Goal: Information Seeking & Learning: Check status

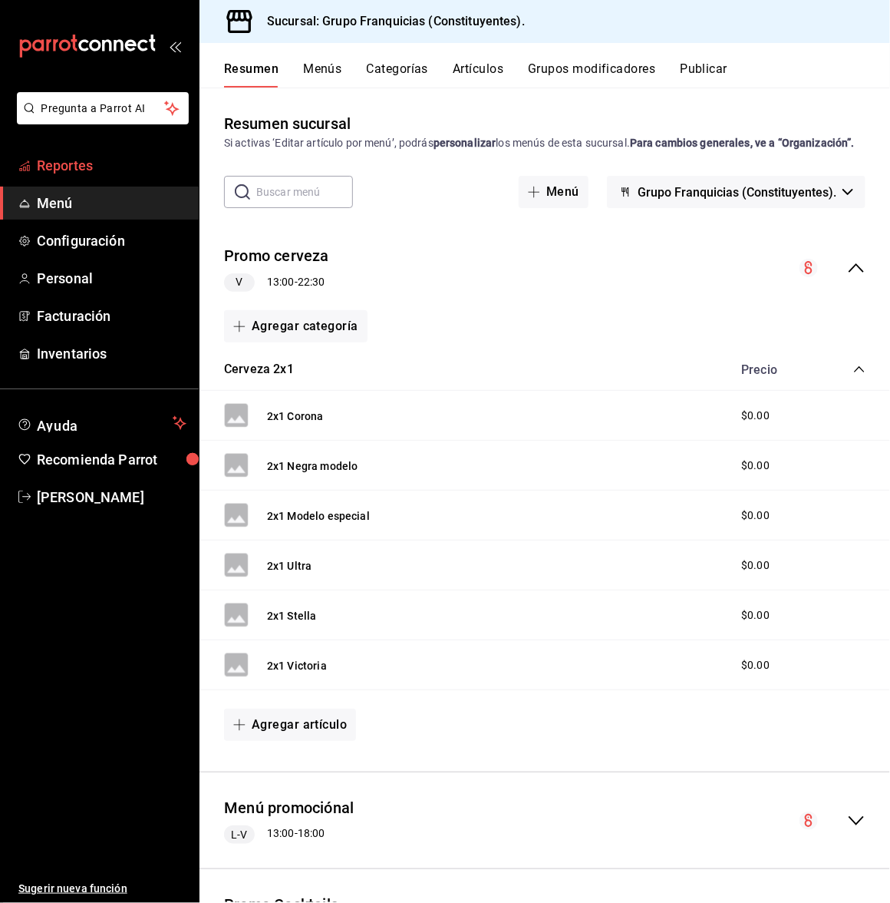
click at [54, 168] on span "Reportes" at bounding box center [112, 165] width 150 height 21
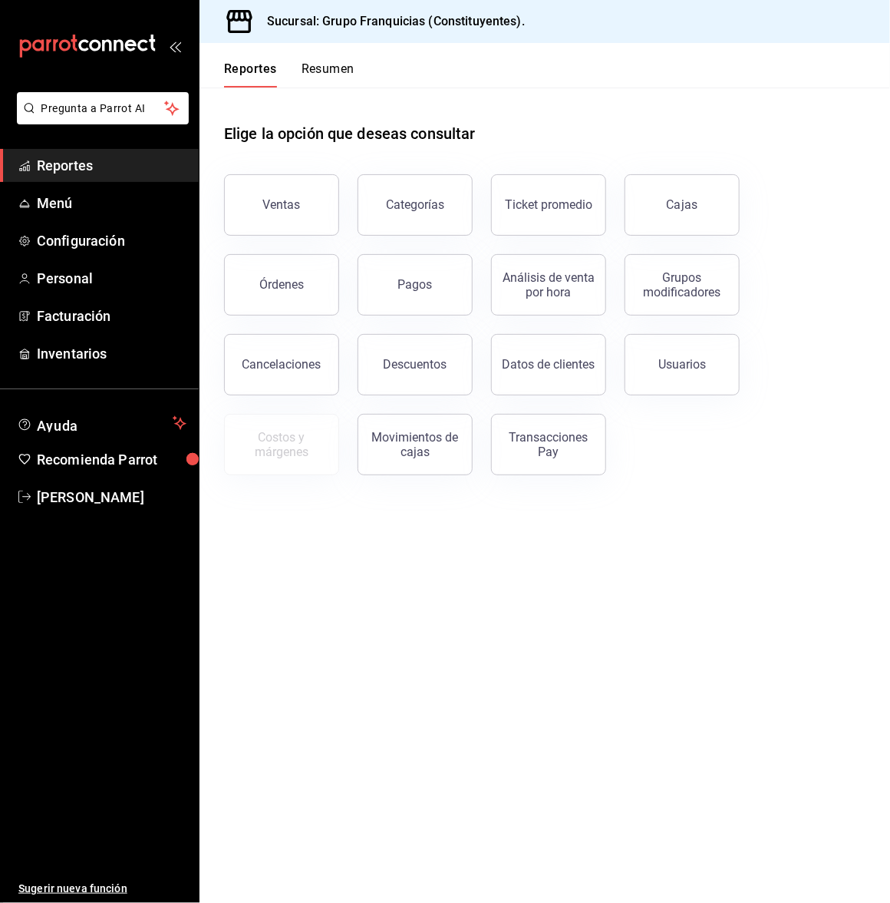
click at [343, 62] on button "Resumen" at bounding box center [328, 74] width 53 height 26
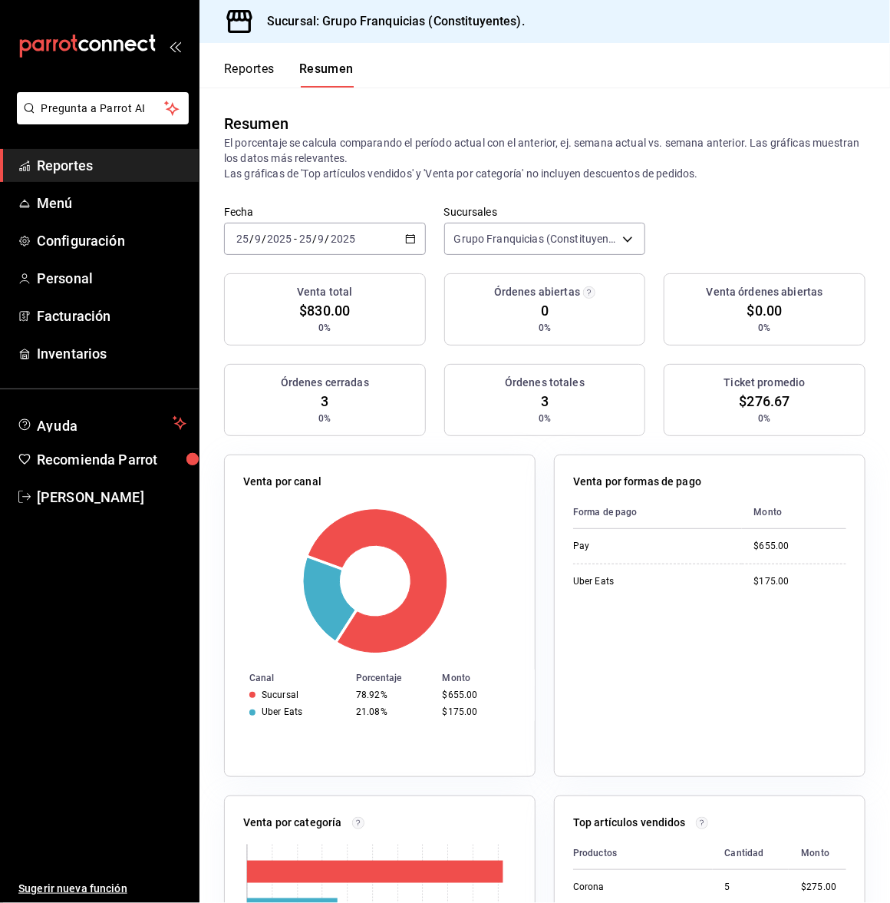
click at [269, 68] on button "Reportes" at bounding box center [249, 74] width 51 height 26
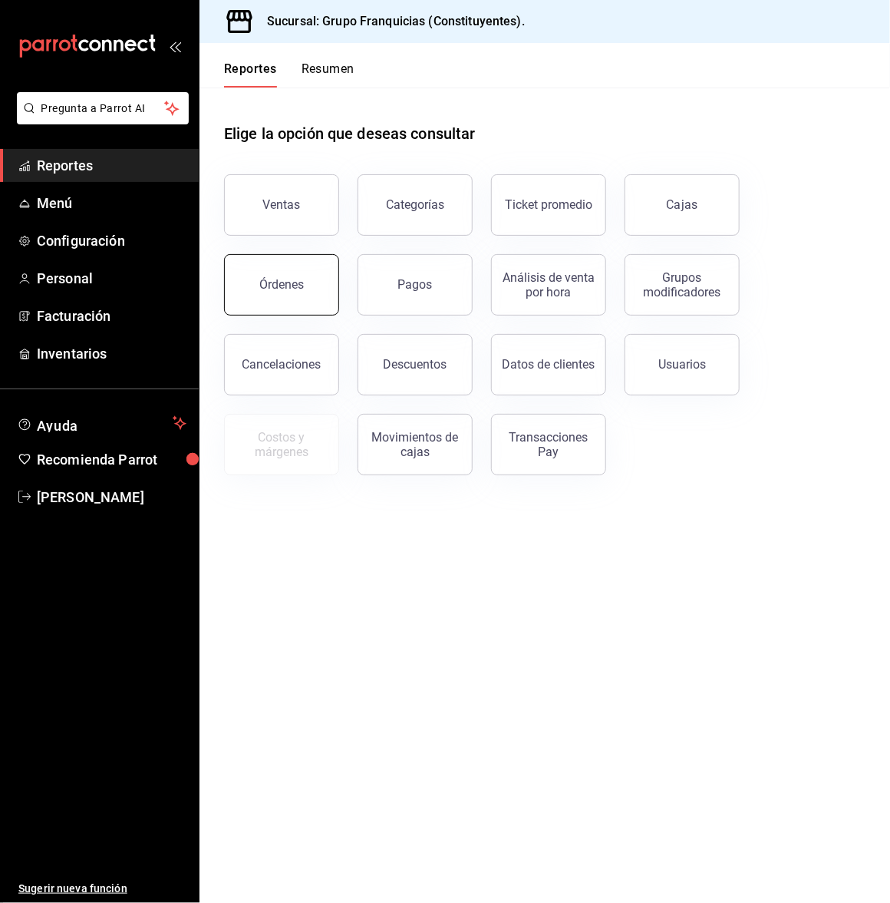
click at [296, 279] on div "Órdenes" at bounding box center [281, 284] width 45 height 15
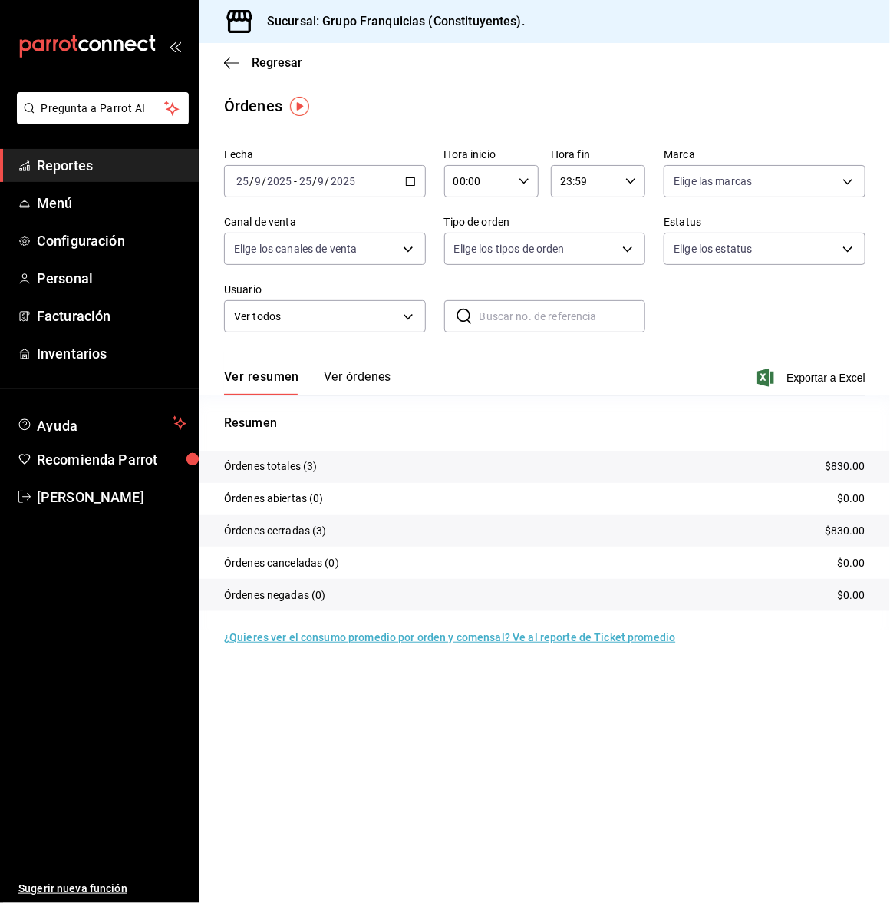
click at [362, 365] on div "Ver resumen Ver órdenes Exportar a Excel" at bounding box center [545, 373] width 642 height 45
drag, startPoint x: 362, startPoint y: 365, endPoint x: 343, endPoint y: 373, distance: 20.7
click at [343, 373] on div "Ver resumen Ver órdenes Exportar a Excel" at bounding box center [545, 373] width 642 height 45
click at [343, 373] on button "Ver órdenes" at bounding box center [358, 382] width 68 height 26
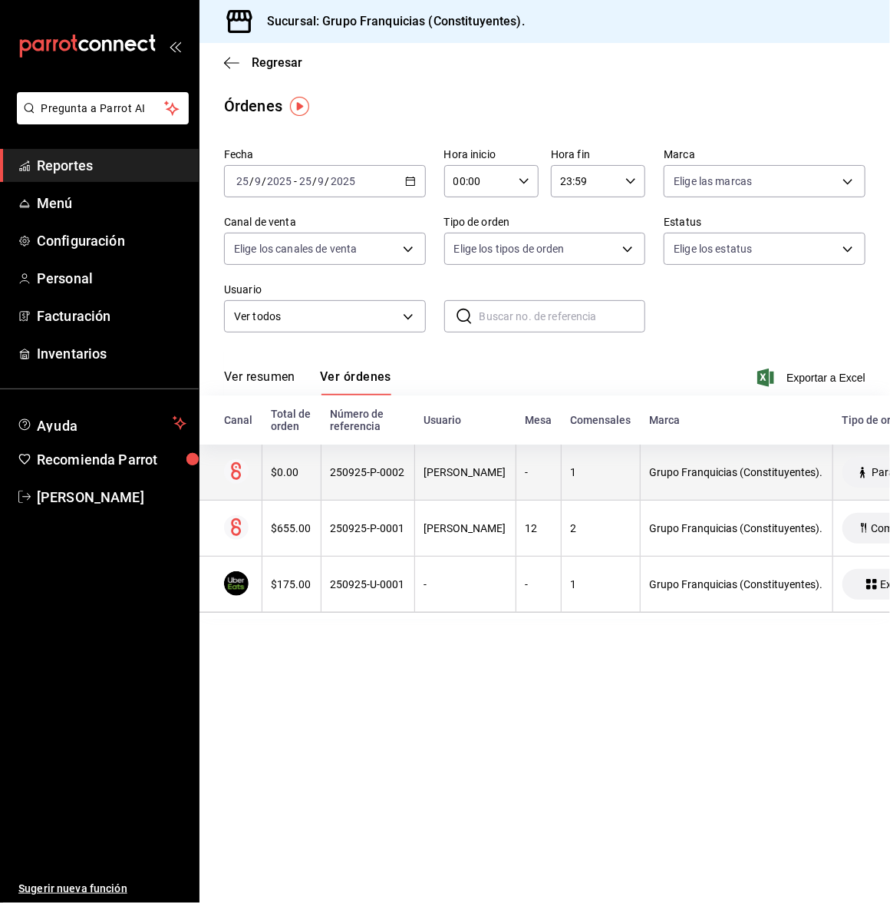
click at [445, 474] on div "[PERSON_NAME]" at bounding box center [466, 472] width 82 height 12
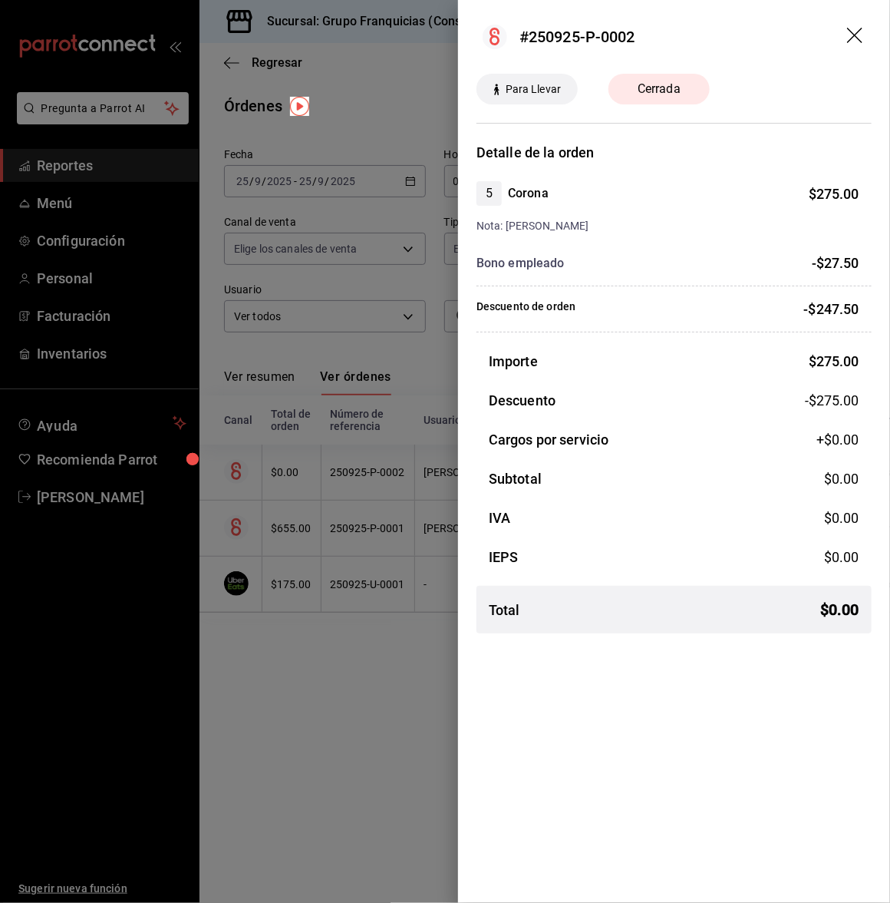
click at [329, 729] on div at bounding box center [445, 451] width 890 height 903
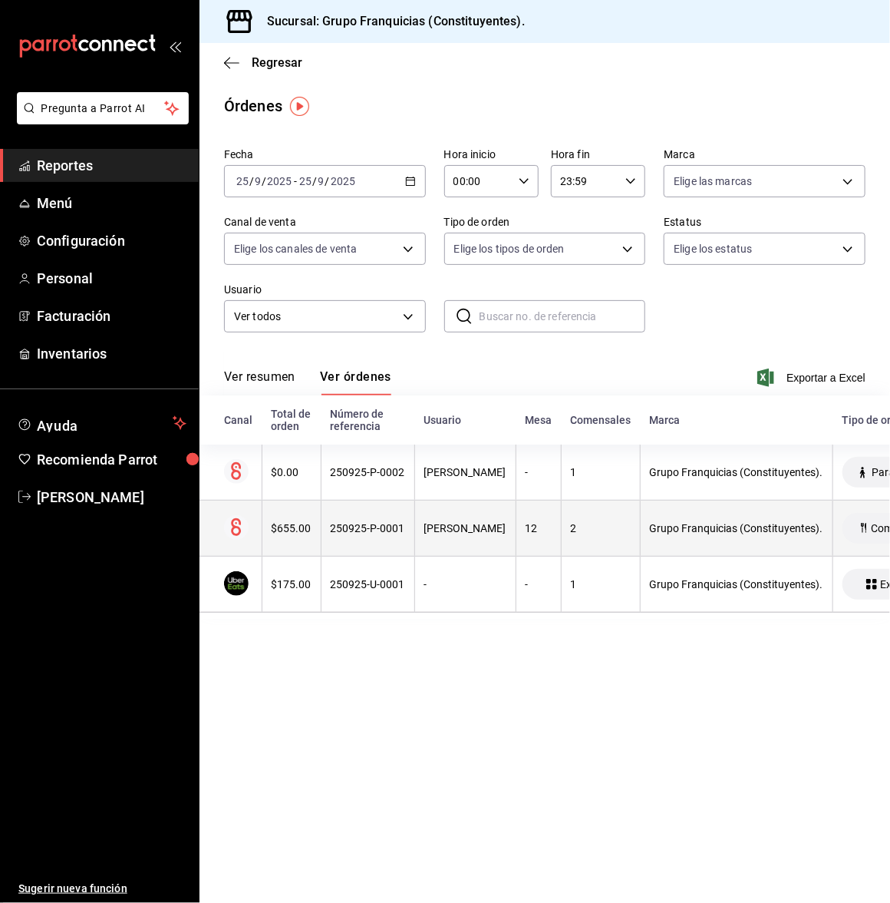
click at [395, 532] on div "250925-P-0001" at bounding box center [368, 528] width 74 height 12
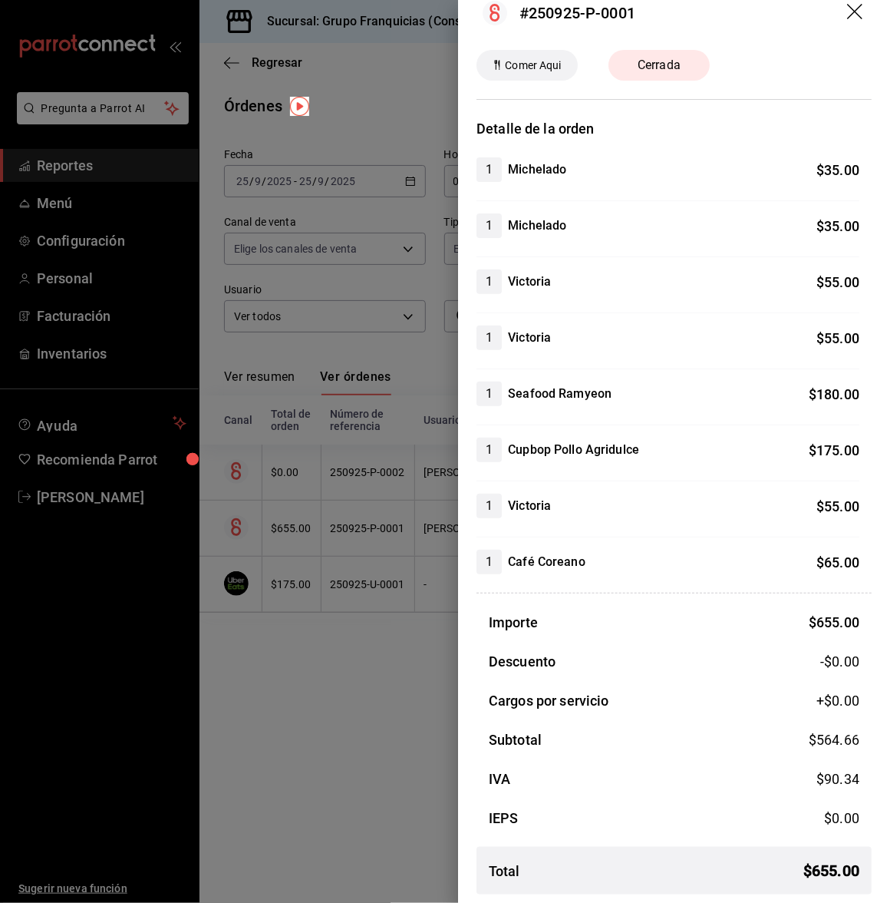
scroll to position [28, 0]
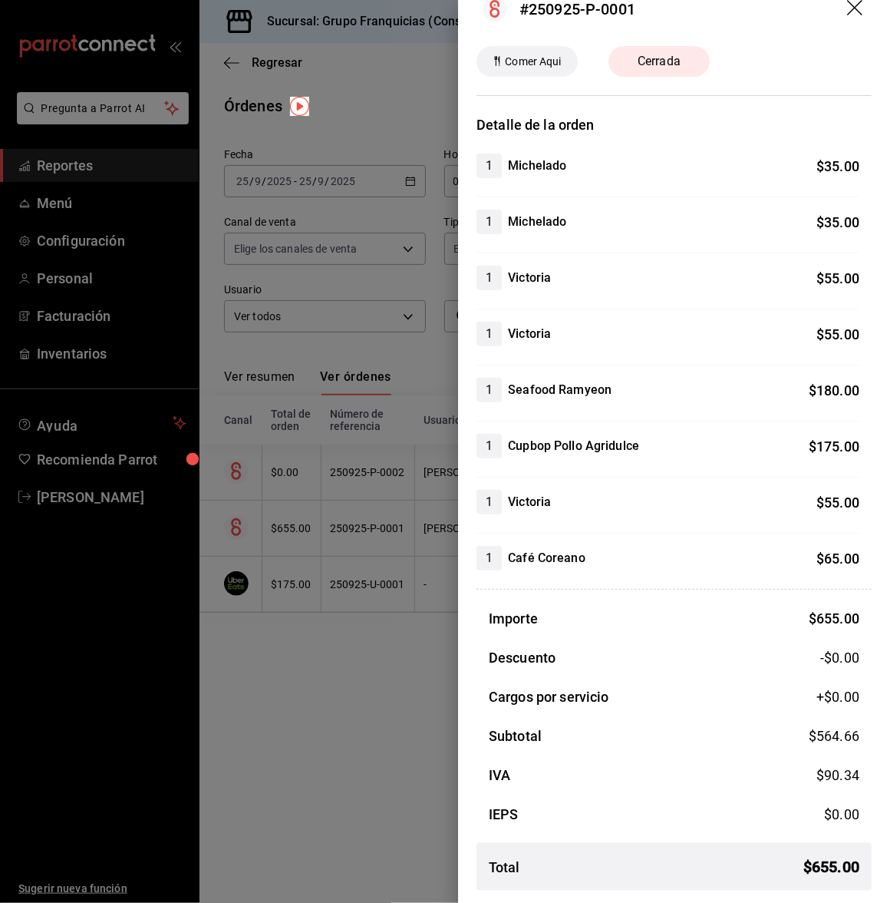
click at [347, 698] on div at bounding box center [445, 451] width 890 height 903
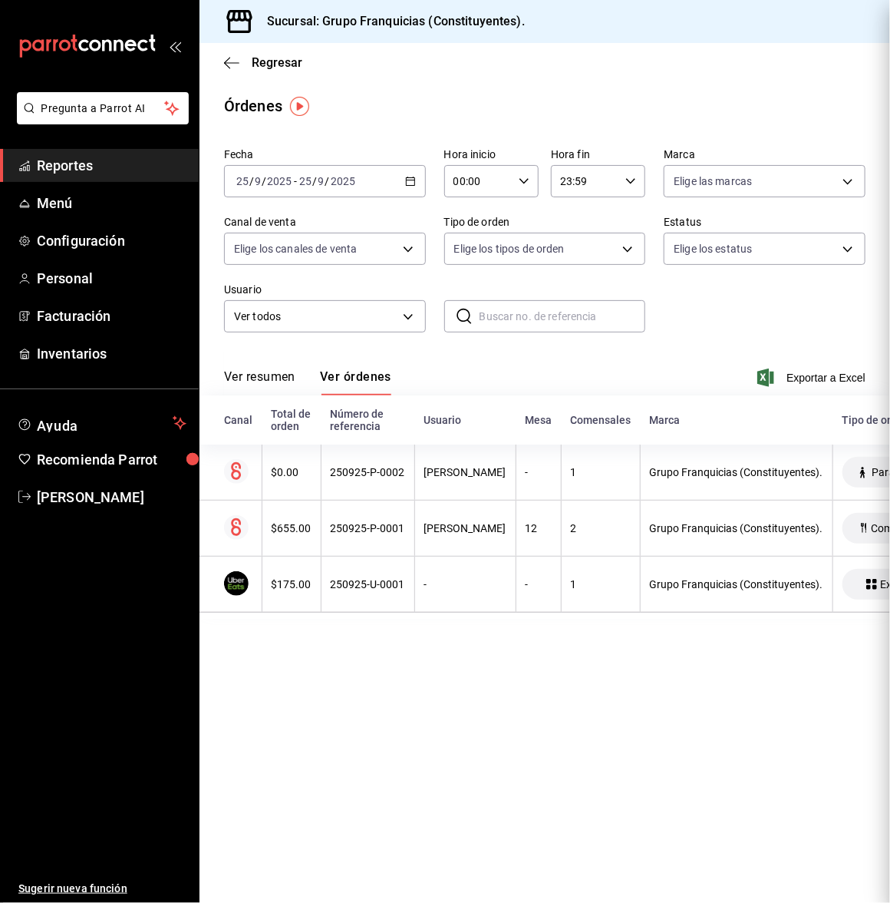
scroll to position [0, 0]
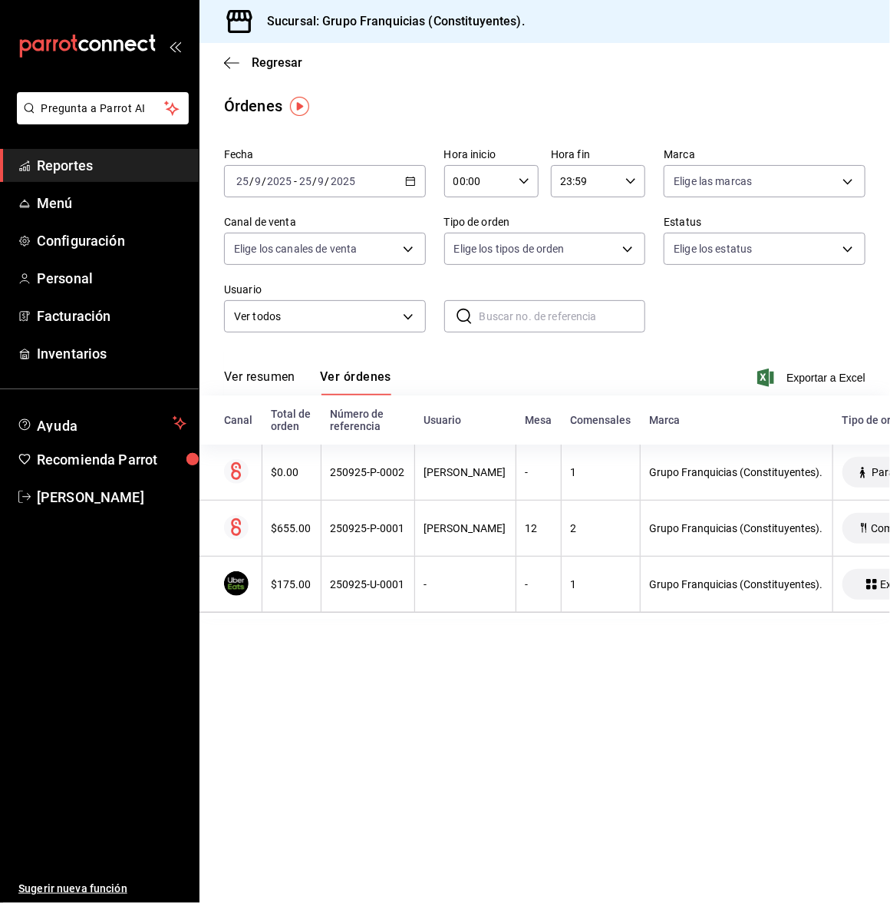
click at [275, 175] on input "2025" at bounding box center [279, 181] width 26 height 12
click at [246, 228] on span "Hoy" at bounding box center [296, 228] width 119 height 16
click at [589, 94] on div "Órdenes" at bounding box center [545, 105] width 691 height 23
